Goal: Task Accomplishment & Management: Complete application form

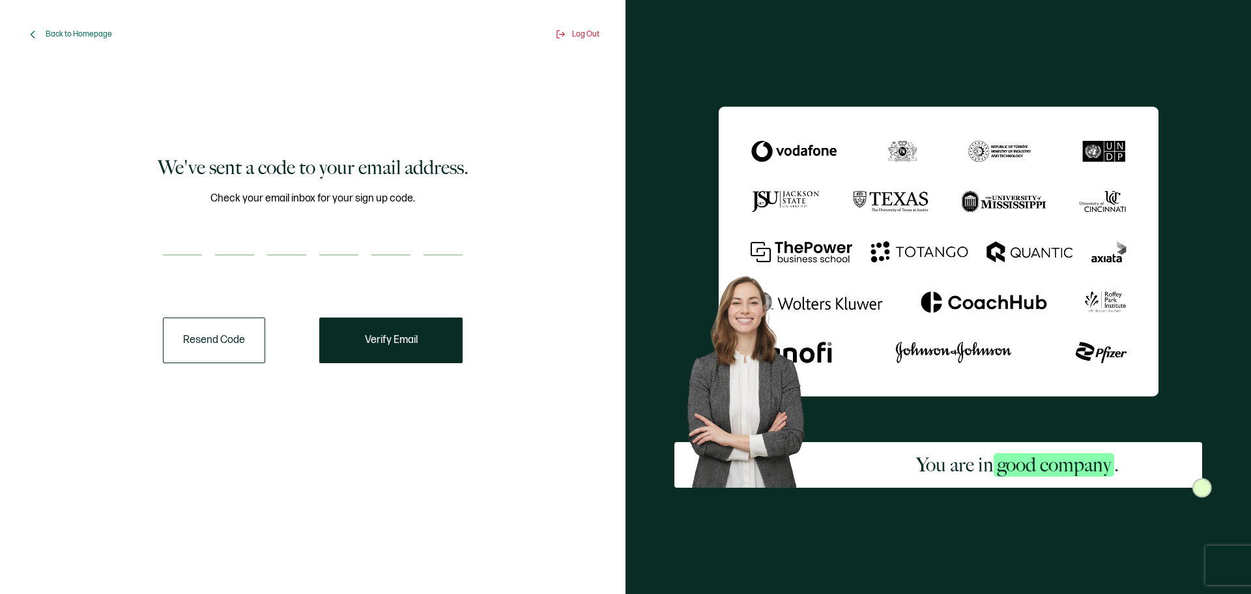
click at [180, 251] on input "number" at bounding box center [182, 242] width 39 height 26
type input "9"
type input "1"
type input "9"
type input "4"
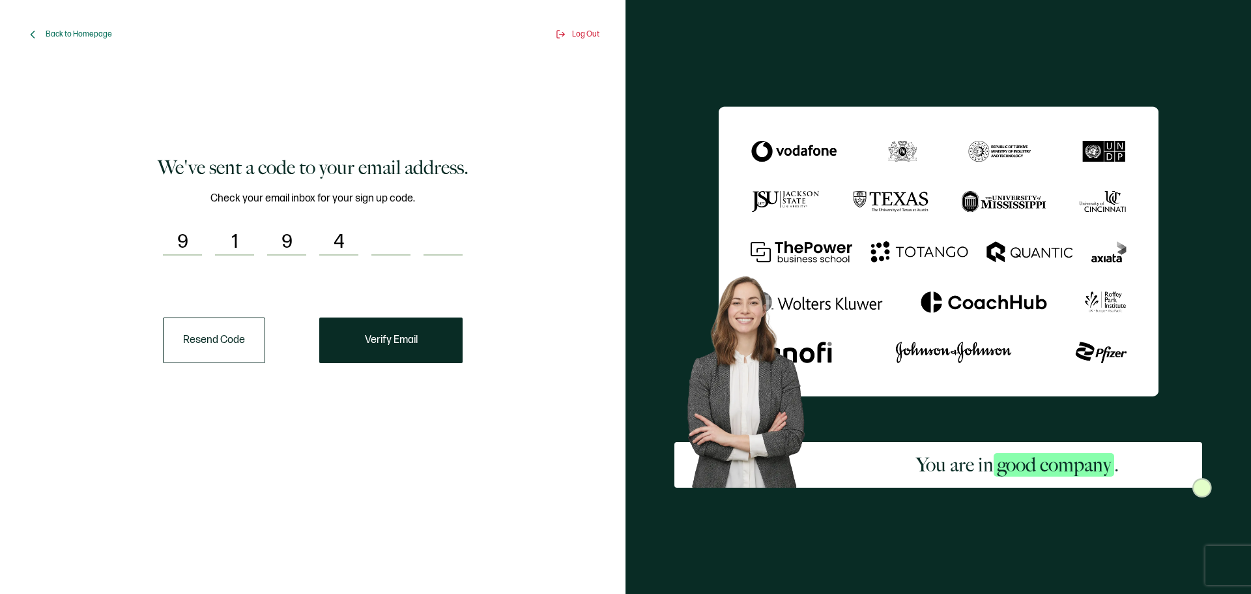
type input "9"
type input "3"
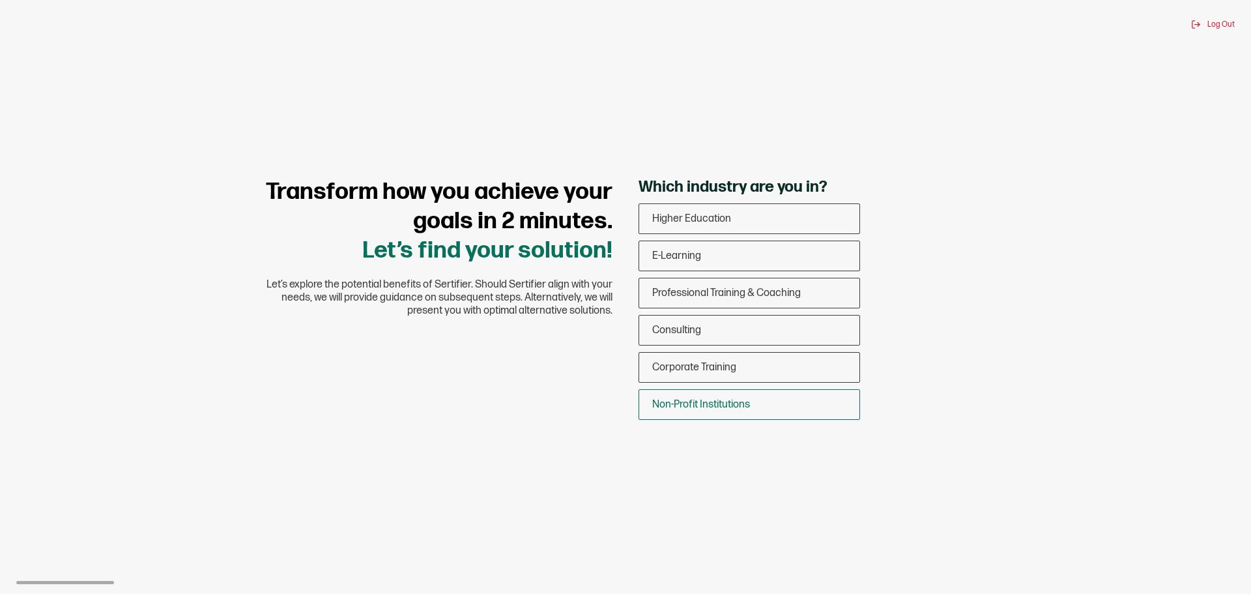
click at [695, 403] on span "Non-Profit Institutions" at bounding box center [701, 404] width 98 height 12
click at [0, 0] on input "Non-Profit Institutions" at bounding box center [0, 0] width 0 height 0
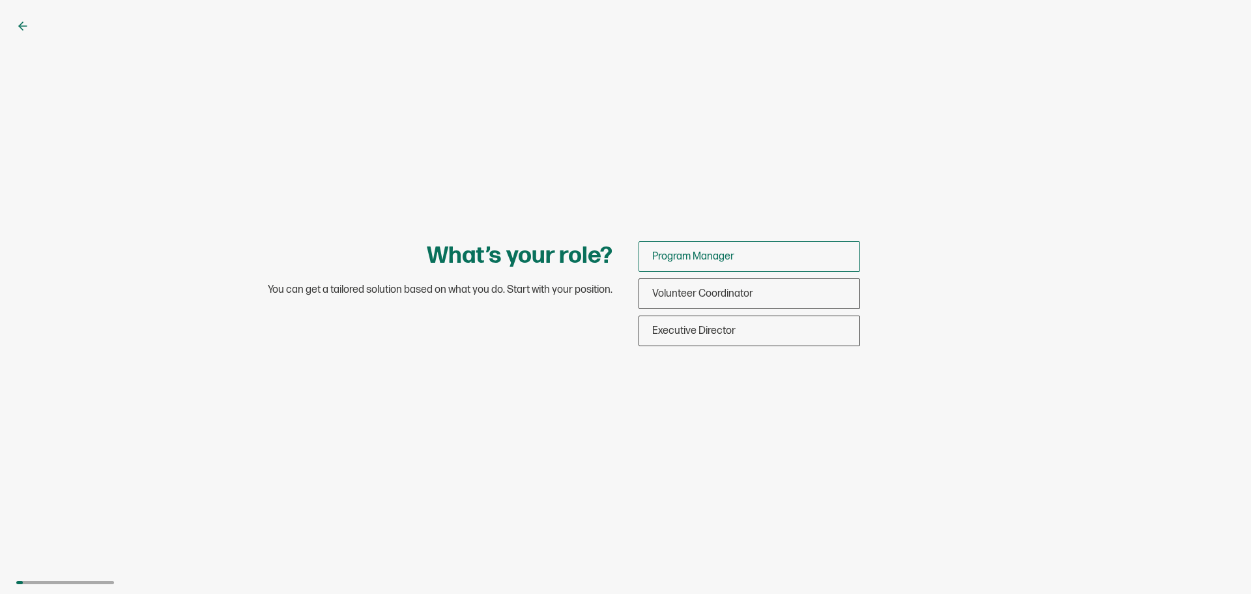
click at [699, 254] on span "Program Manager" at bounding box center [693, 256] width 82 height 12
click at [0, 0] on input "Program Manager" at bounding box center [0, 0] width 0 height 0
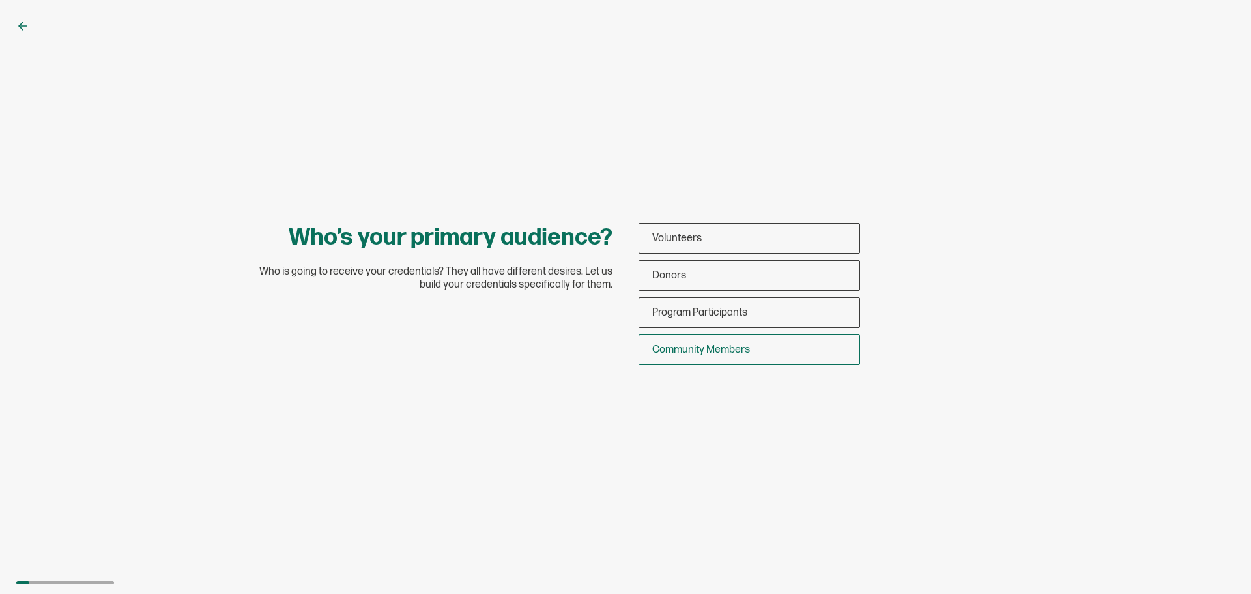
click at [716, 349] on span "Community Members" at bounding box center [701, 349] width 98 height 12
click at [0, 0] on input "Community Members" at bounding box center [0, 0] width 0 height 0
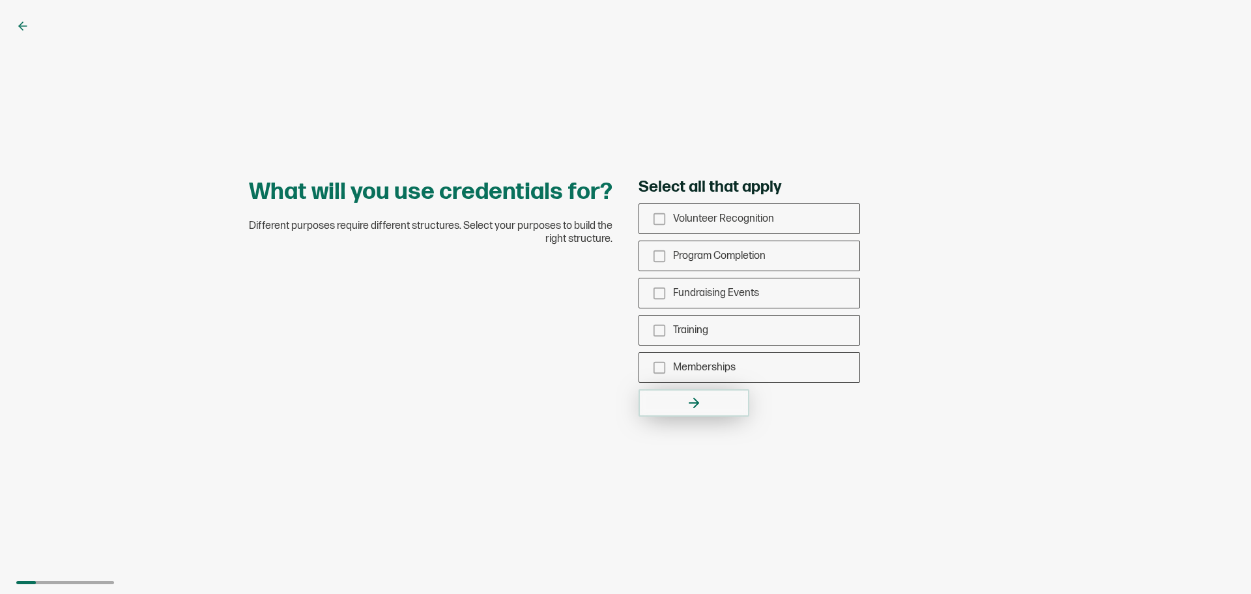
click at [698, 403] on icon "button" at bounding box center [696, 402] width 5 height 9
click at [658, 216] on icon "checkbox-group" at bounding box center [659, 219] width 14 height 14
click at [0, 0] on input "Volunteer Recognition" at bounding box center [0, 0] width 0 height 0
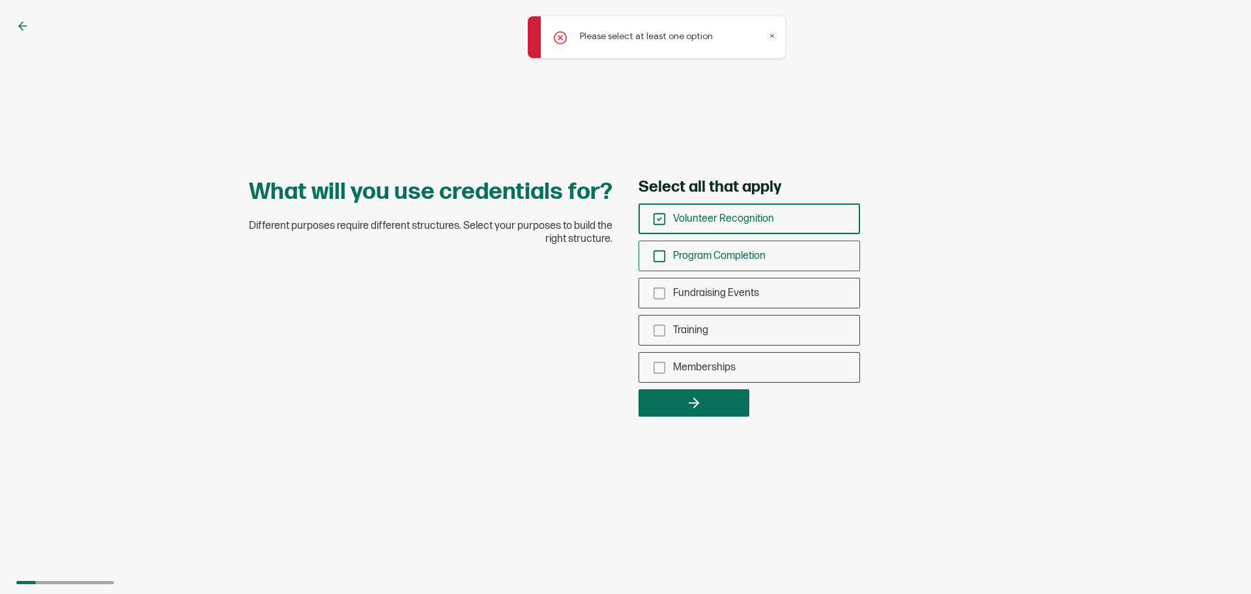
click at [658, 254] on icon "checkbox-group" at bounding box center [659, 256] width 14 height 14
click at [0, 0] on input "Program Completion" at bounding box center [0, 0] width 0 height 0
click at [657, 220] on icon "checkbox-group" at bounding box center [659, 219] width 14 height 14
click at [0, 0] on input "Volunteer Recognition" at bounding box center [0, 0] width 0 height 0
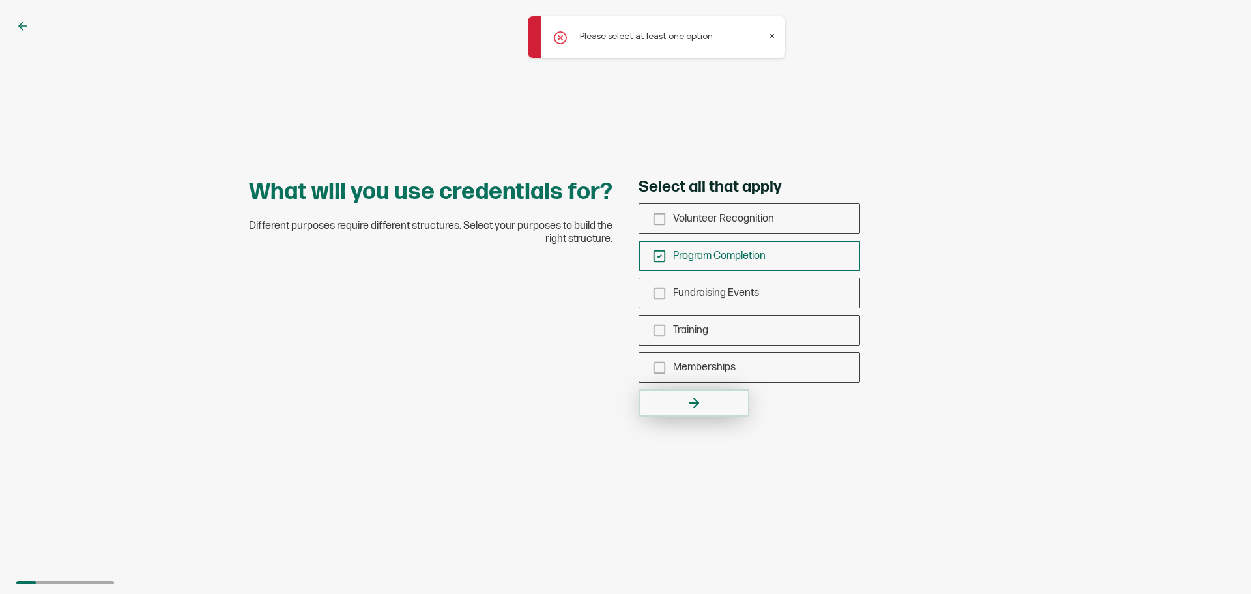
click at [696, 403] on icon "button" at bounding box center [693, 403] width 9 height 0
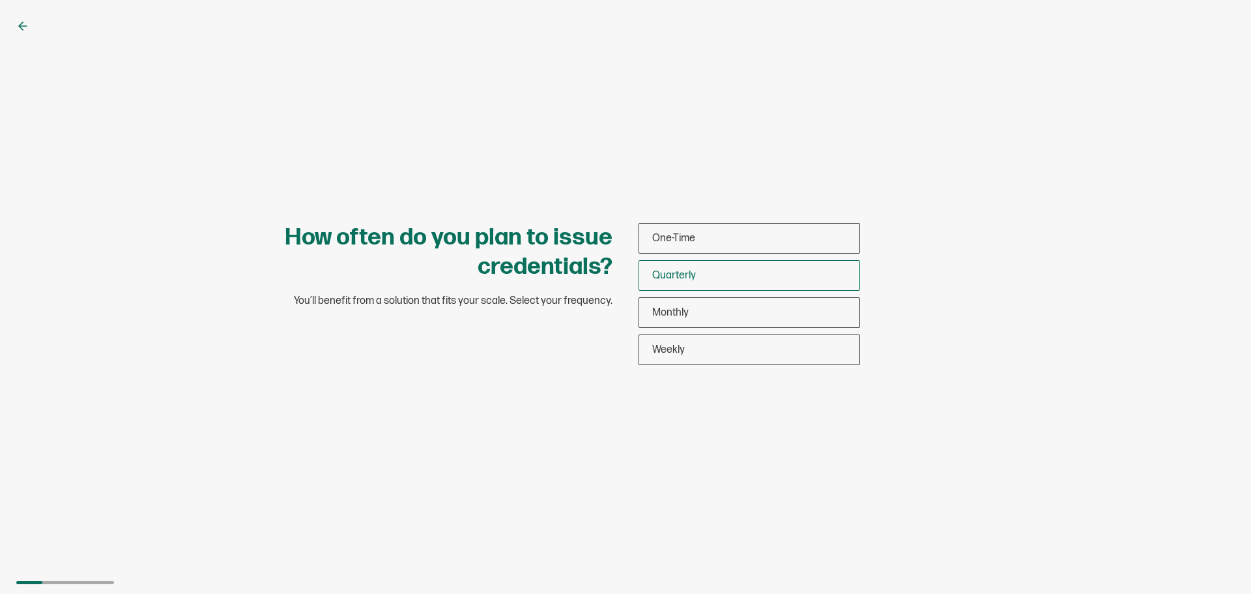
click at [669, 274] on span "Quarterly" at bounding box center [674, 275] width 44 height 12
click at [0, 0] on input "Quarterly" at bounding box center [0, 0] width 0 height 0
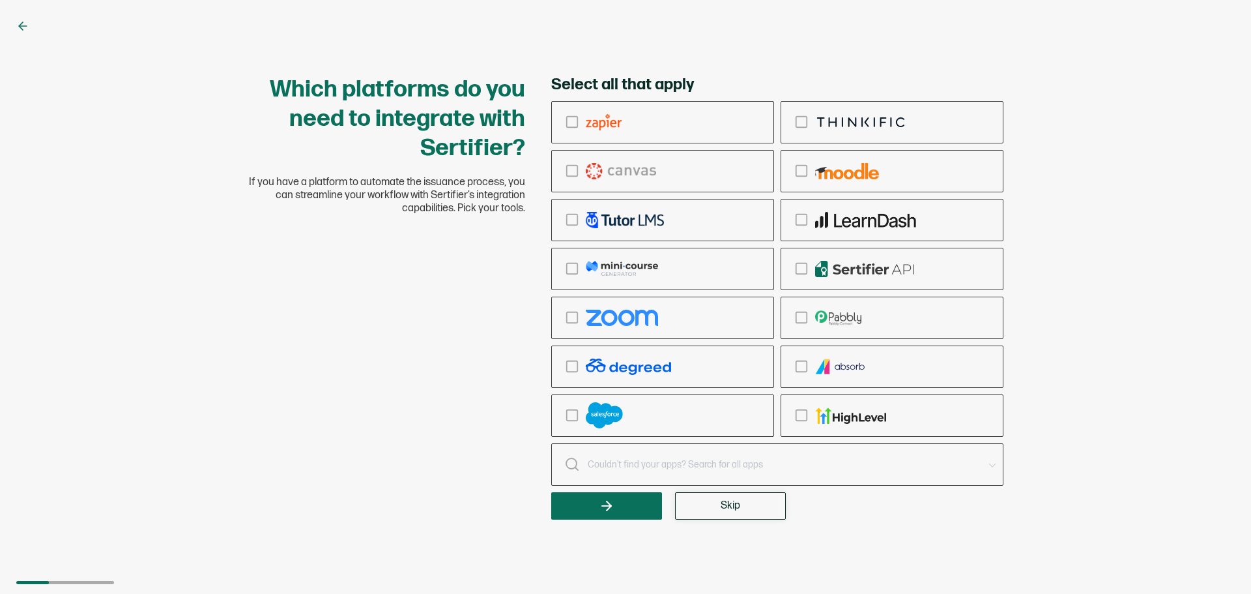
click at [716, 506] on button "Skip" at bounding box center [730, 505] width 111 height 27
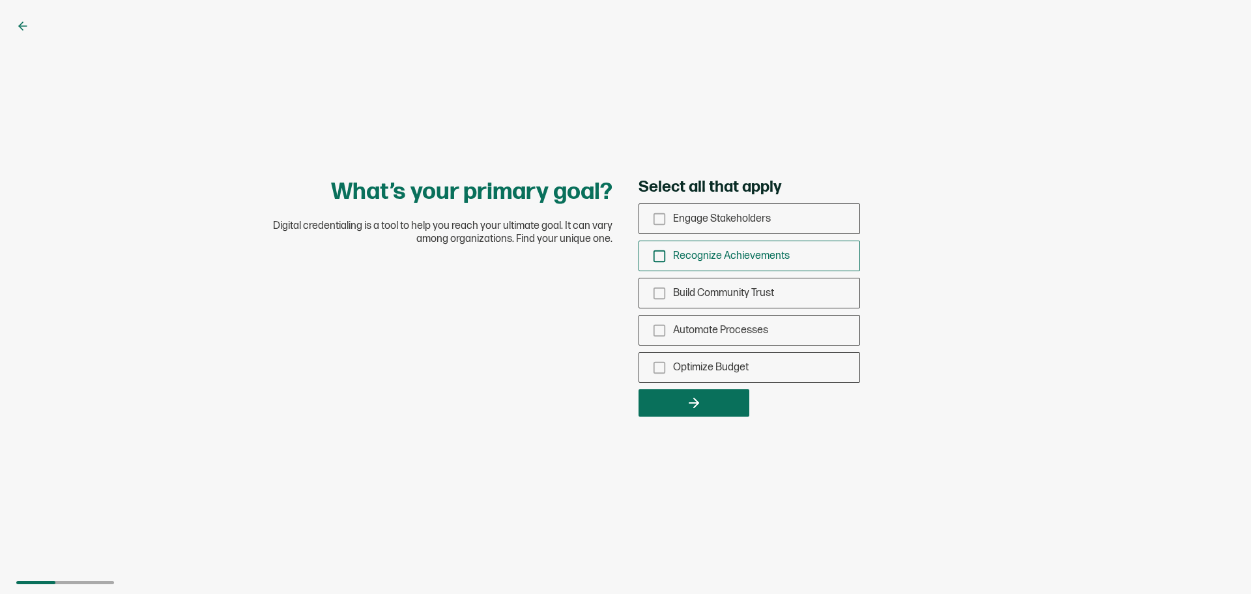
click at [659, 255] on icon "checkbox-group" at bounding box center [659, 256] width 14 height 14
click at [0, 0] on input "Recognize Achievements" at bounding box center [0, 0] width 0 height 0
click at [677, 404] on button "button" at bounding box center [694, 402] width 111 height 27
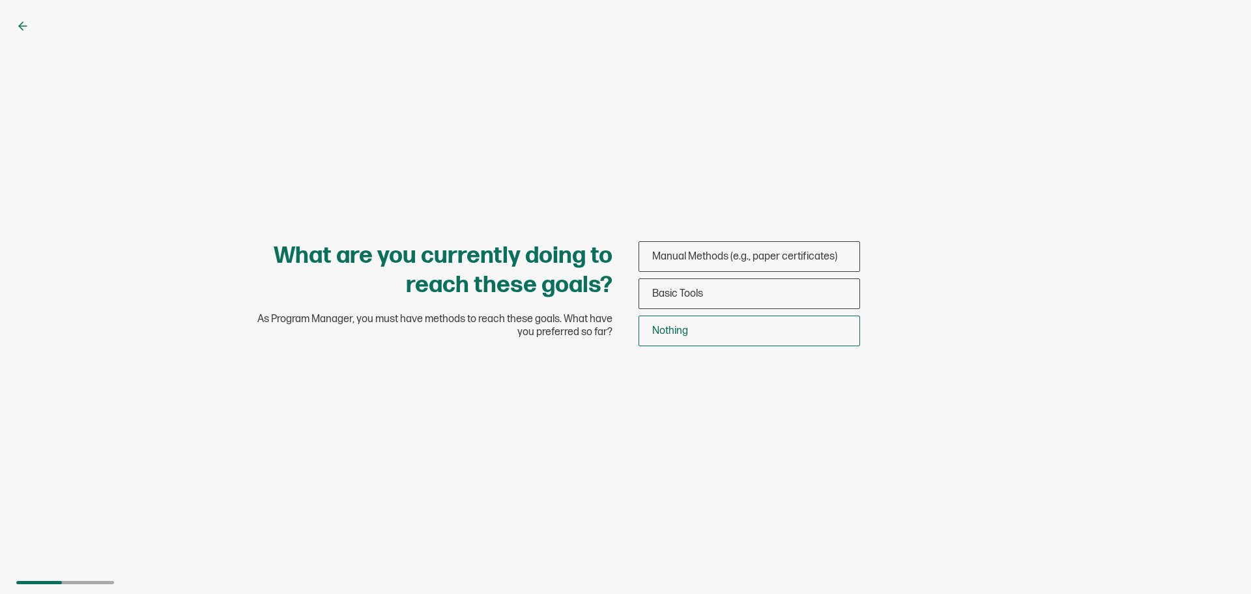
click at [671, 332] on span "Nothing" at bounding box center [670, 330] width 36 height 12
click at [0, 0] on input "Nothing" at bounding box center [0, 0] width 0 height 0
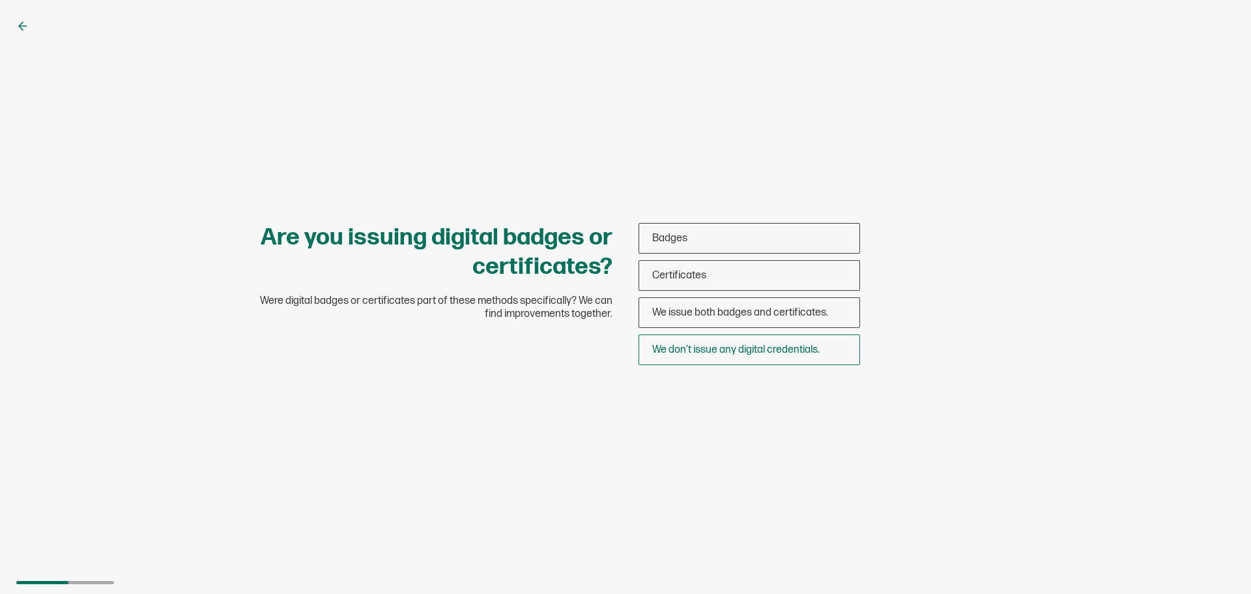
click at [700, 348] on span "We don’t issue any digital credentials." at bounding box center [735, 349] width 167 height 12
click at [0, 0] on input "We don’t issue any digital credentials." at bounding box center [0, 0] width 0 height 0
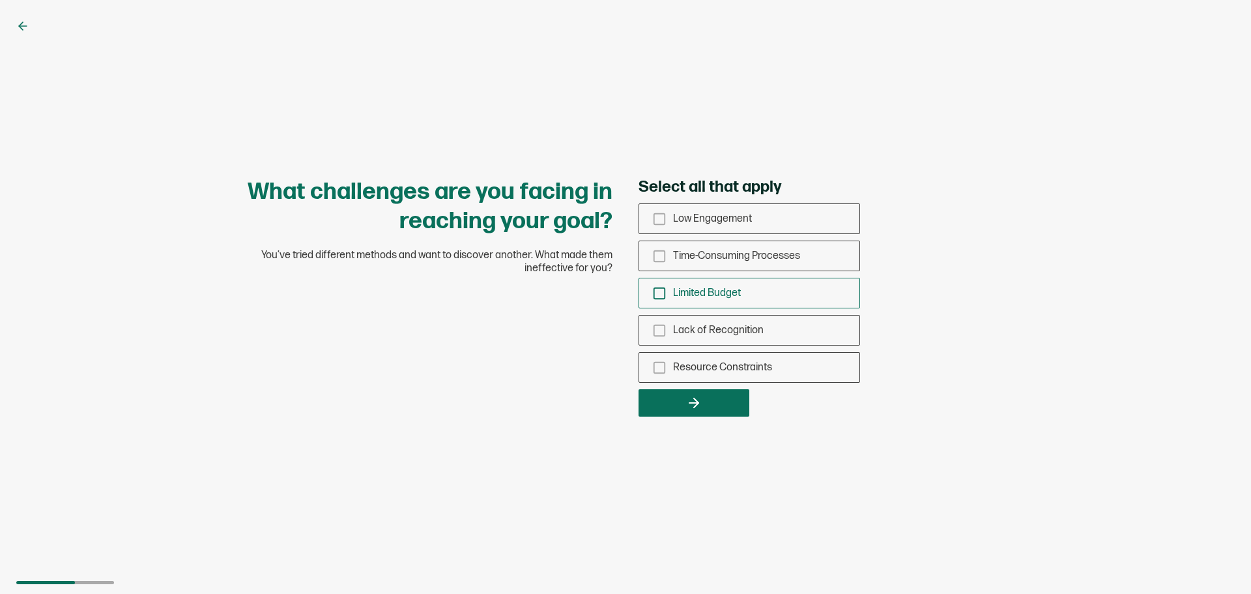
click at [659, 294] on icon "checkbox-group" at bounding box center [659, 293] width 14 height 14
click at [0, 0] on input "Limited Budget" at bounding box center [0, 0] width 0 height 0
click at [695, 399] on icon "button" at bounding box center [696, 402] width 5 height 9
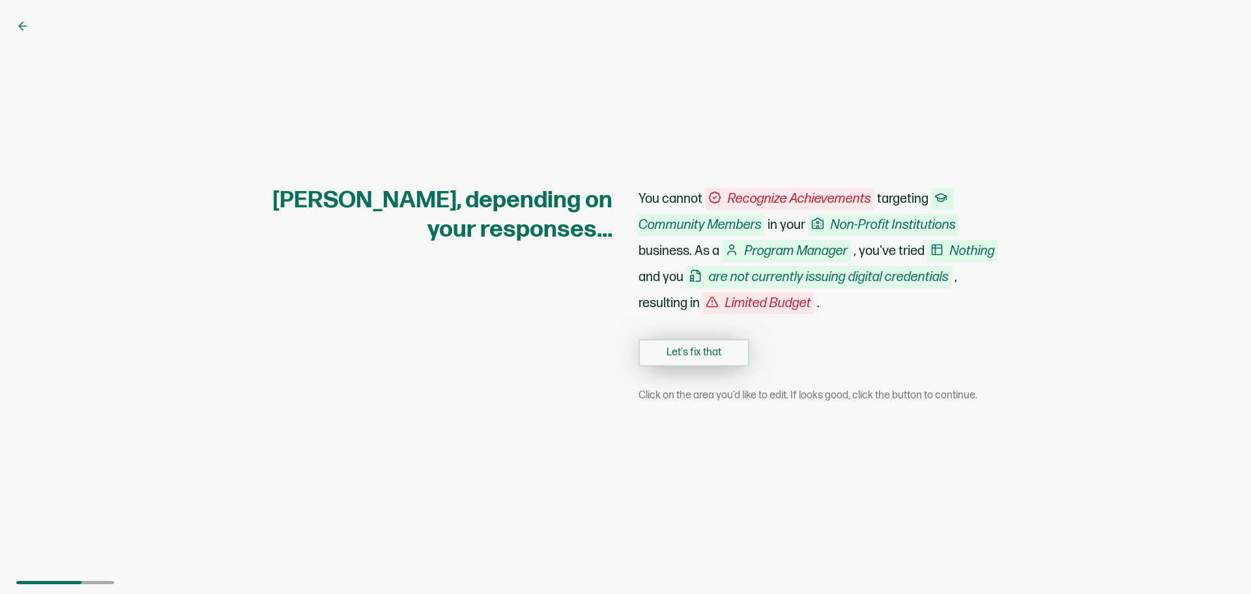
click at [702, 356] on button "Let's fix that" at bounding box center [694, 352] width 111 height 27
click at [711, 347] on button "Let's fix that" at bounding box center [694, 352] width 111 height 27
